Goal: Task Accomplishment & Management: Use online tool/utility

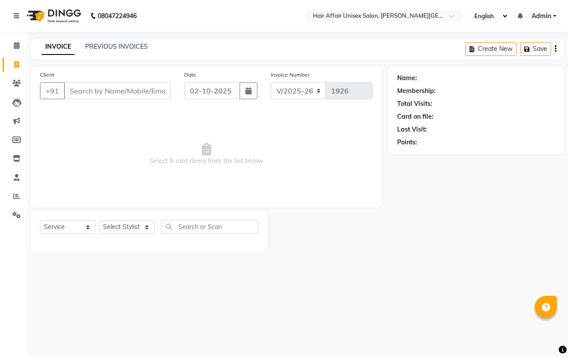
select select "6225"
select select "service"
drag, startPoint x: 78, startPoint y: 94, endPoint x: 78, endPoint y: 86, distance: 8.0
click at [78, 94] on input "Client" at bounding box center [117, 90] width 107 height 17
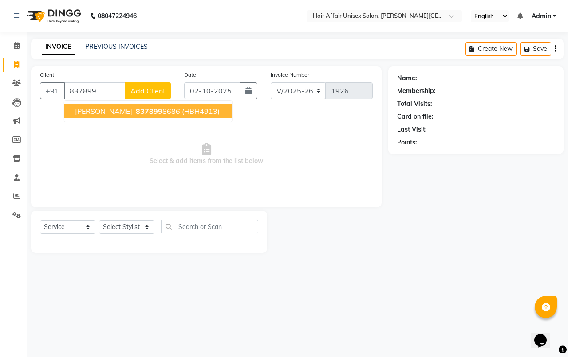
click at [94, 108] on span "[PERSON_NAME]" at bounding box center [103, 111] width 57 height 9
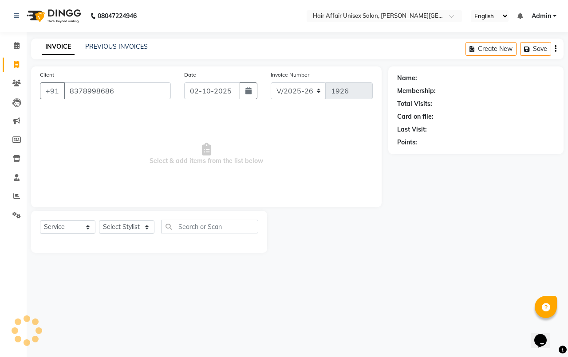
type input "8378998686"
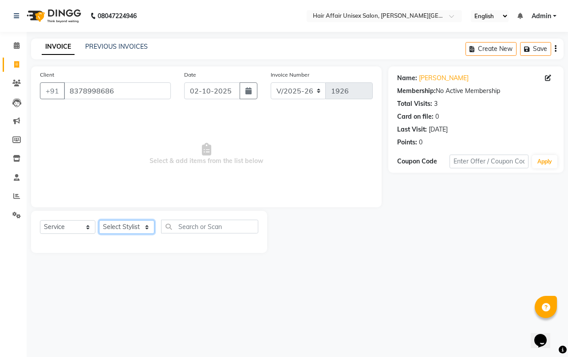
click at [135, 231] on select "Select Stylist [PERSON_NAME] kajal Kunal [PERSON_NAME] [PERSON_NAME] [PERSON_NA…" at bounding box center [126, 227] width 55 height 14
select select "66024"
click at [99, 220] on select "Select Stylist [PERSON_NAME] kajal Kunal [PERSON_NAME] [PERSON_NAME] [PERSON_NA…" at bounding box center [126, 227] width 55 height 14
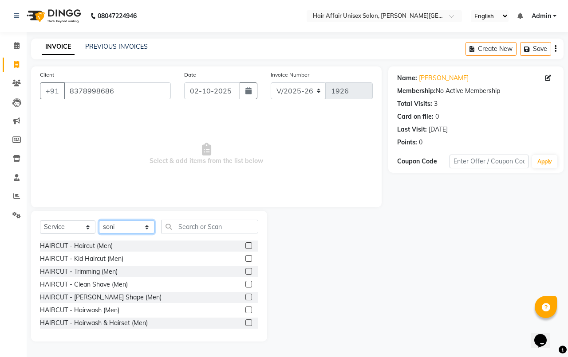
click at [145, 227] on select "Select Stylist [PERSON_NAME] kajal Kunal [PERSON_NAME] [PERSON_NAME] [PERSON_NA…" at bounding box center [126, 227] width 55 height 14
click at [99, 220] on select "Select Stylist [PERSON_NAME] kajal Kunal [PERSON_NAME] [PERSON_NAME] [PERSON_NA…" at bounding box center [126, 227] width 55 height 14
click at [184, 227] on input "text" at bounding box center [209, 227] width 97 height 14
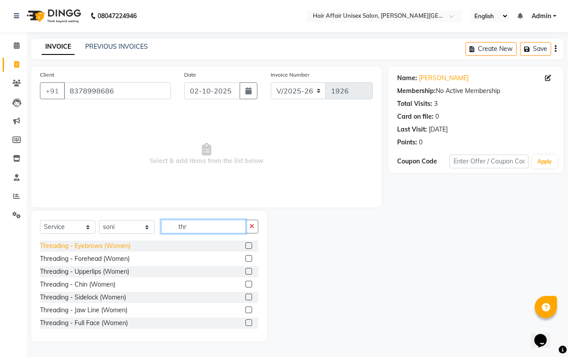
type input "thr"
click at [105, 246] on div "Threading - Eyebrows (Women)" at bounding box center [85, 246] width 90 height 9
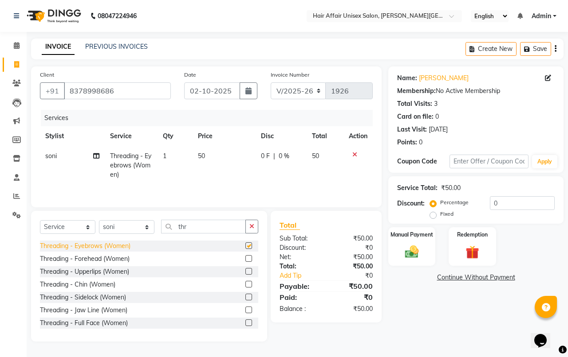
checkbox input "false"
click at [89, 259] on div "Threading - Forehead (Women)" at bounding box center [85, 259] width 90 height 9
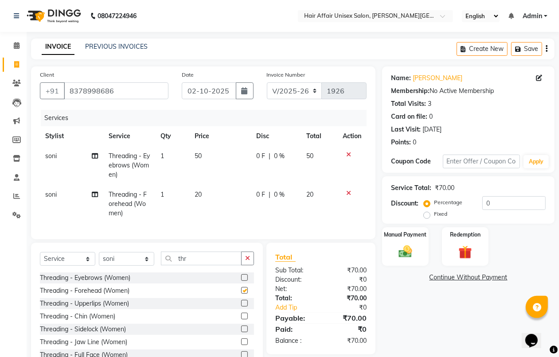
checkbox input "false"
click at [98, 309] on div "Threading - Upperlips (Women)" at bounding box center [84, 303] width 89 height 9
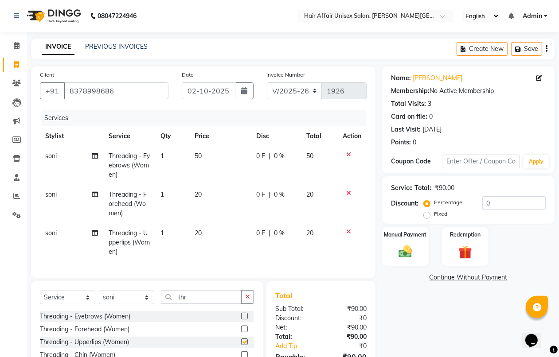
checkbox input "false"
click at [409, 249] on img at bounding box center [405, 252] width 22 height 16
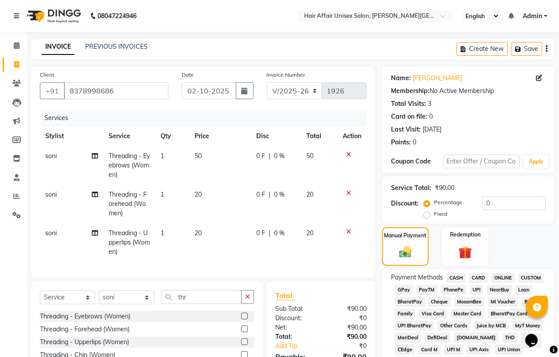
click at [449, 289] on span "PhonePe" at bounding box center [453, 290] width 25 height 10
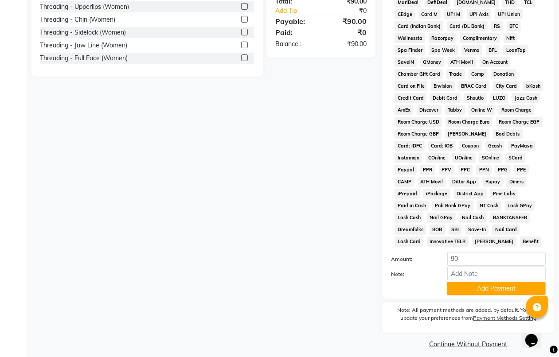
scroll to position [341, 0]
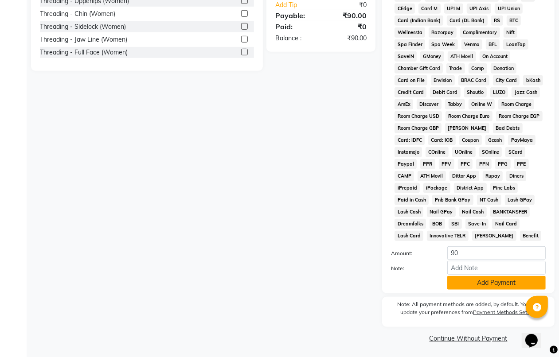
click at [451, 276] on button "Add Payment" at bounding box center [496, 283] width 98 height 14
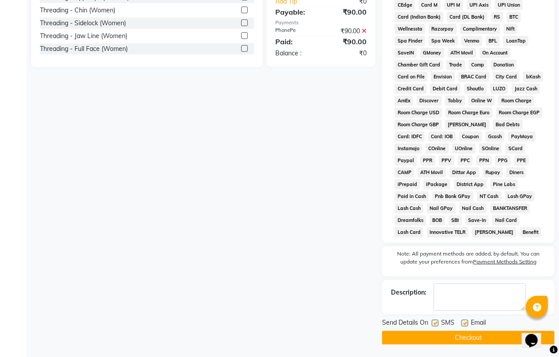
scroll to position [346, 0]
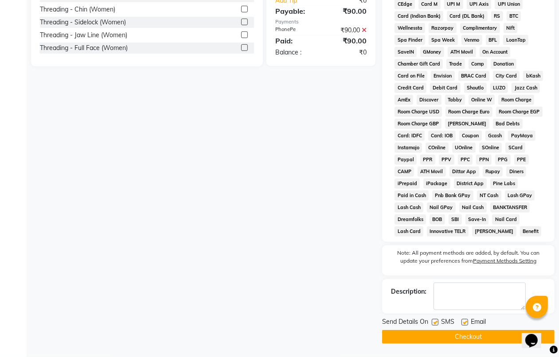
click at [443, 333] on button "Checkout" at bounding box center [468, 337] width 172 height 14
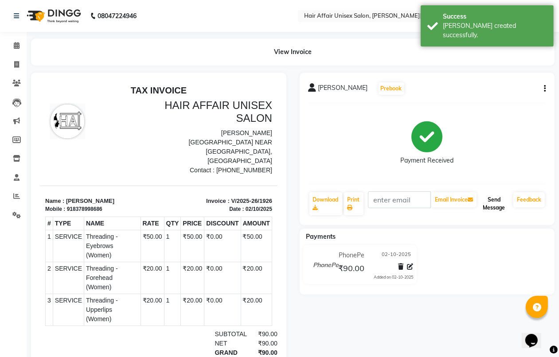
click at [497, 207] on button "Send Message" at bounding box center [493, 203] width 31 height 23
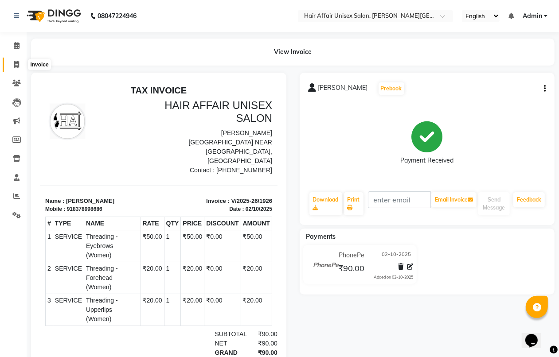
click at [16, 67] on icon at bounding box center [16, 64] width 5 height 7
select select "service"
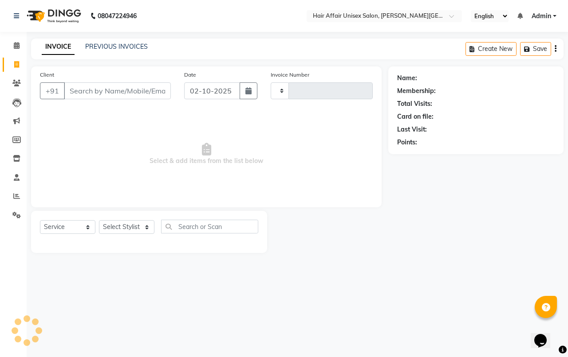
type input "1927"
select select "6225"
click at [18, 63] on icon at bounding box center [16, 64] width 5 height 7
select select "service"
type input "1927"
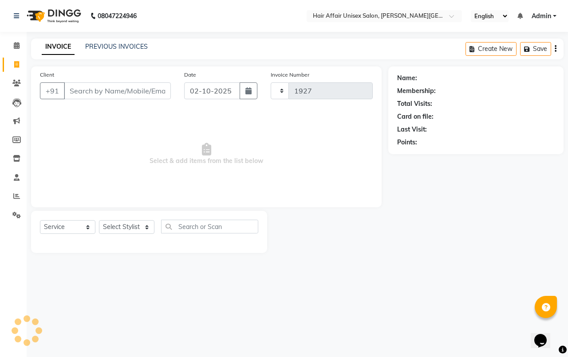
select select "6225"
click at [17, 47] on icon at bounding box center [17, 45] width 6 height 7
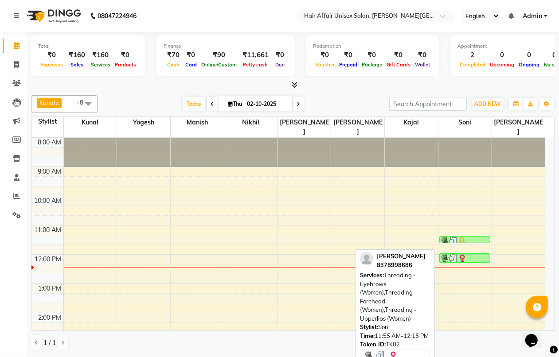
click at [455, 255] on img at bounding box center [453, 259] width 9 height 9
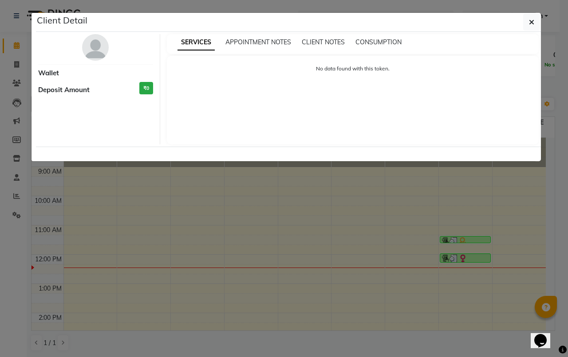
select select "3"
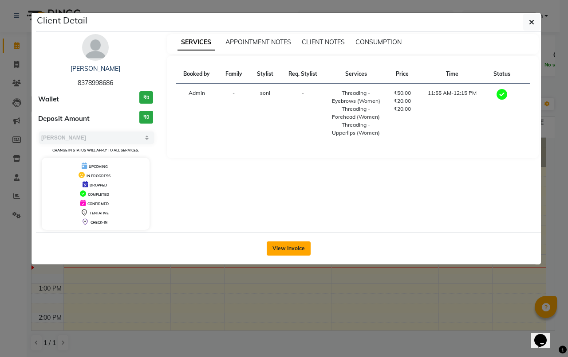
click at [282, 245] on button "View Invoice" at bounding box center [289, 249] width 44 height 14
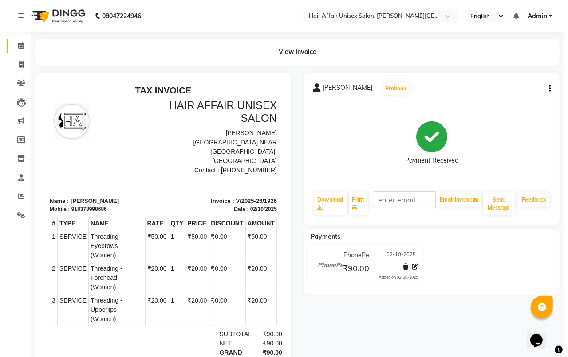
scroll to position [7, 0]
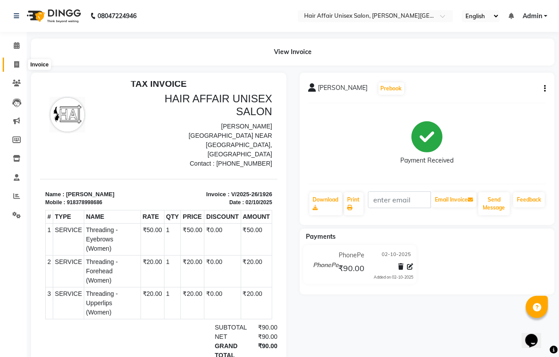
click at [17, 65] on icon at bounding box center [16, 64] width 5 height 7
select select "6225"
select select "service"
